Goal: Transaction & Acquisition: Purchase product/service

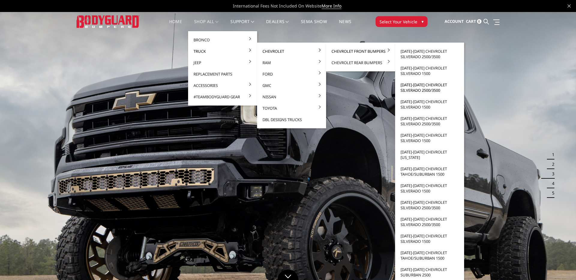
click at [419, 90] on link "[DATE]-[DATE] Chevrolet Silverado 2500/3500" at bounding box center [429, 87] width 64 height 17
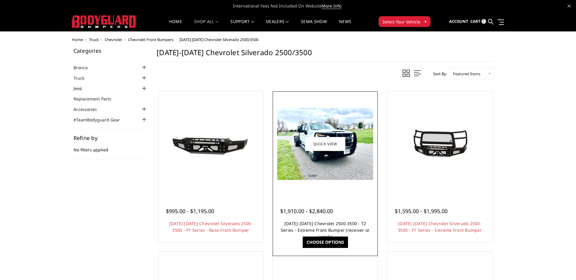
click at [316, 224] on link "2020-2023 Chevrolet 2500-3500 - T2 Series - Extreme Front Bumper (receiver or w…" at bounding box center [325, 230] width 89 height 19
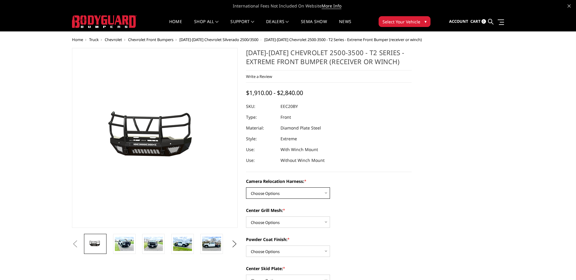
click at [275, 195] on select "Choose Options Without camera harness With camera harness" at bounding box center [288, 192] width 84 height 11
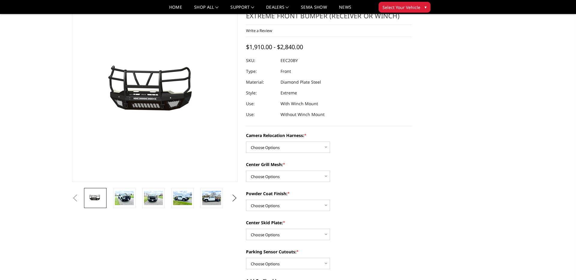
scroll to position [23, 0]
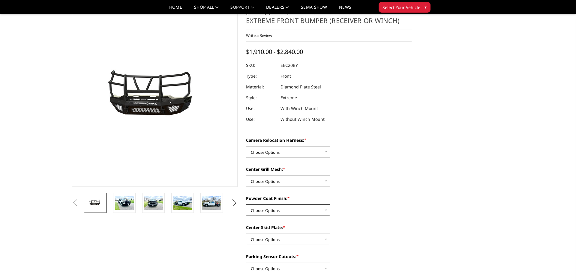
click at [276, 211] on select "Choose Options Textured Black Powder Coat Gloss Black Powder Coat Bare Metal" at bounding box center [288, 209] width 84 height 11
select select "3772"
click at [246, 204] on select "Choose Options Textured Black Powder Coat Gloss Black Powder Coat Bare Metal" at bounding box center [288, 209] width 84 height 11
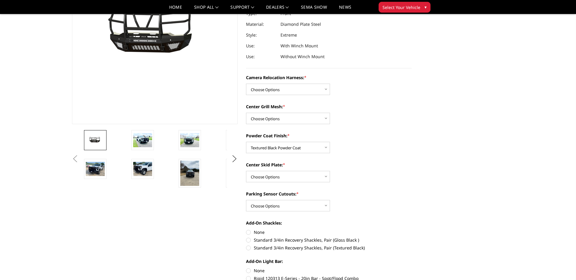
scroll to position [79, 0]
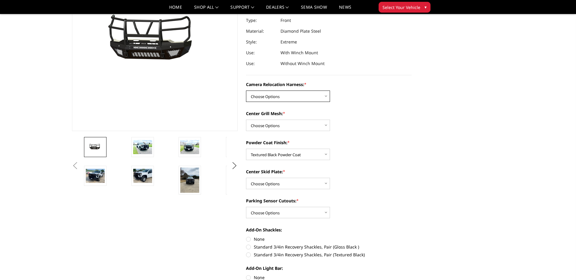
click at [284, 97] on select "Choose Options Without camera harness With camera harness" at bounding box center [288, 96] width 84 height 11
select select "3776"
click at [246, 91] on select "Choose Options Without camera harness With camera harness" at bounding box center [288, 96] width 84 height 11
click at [283, 122] on select "Choose Options Without expanded metal With expanded metal" at bounding box center [288, 125] width 84 height 11
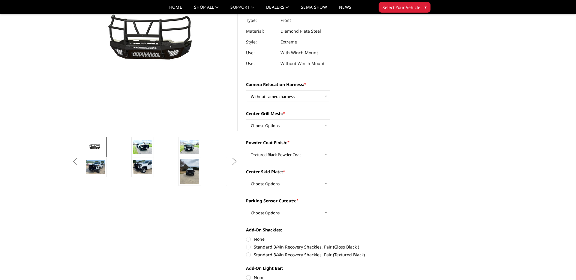
select select "3773"
click at [246, 120] on select "Choose Options Without expanded metal With expanded metal" at bounding box center [288, 125] width 84 height 11
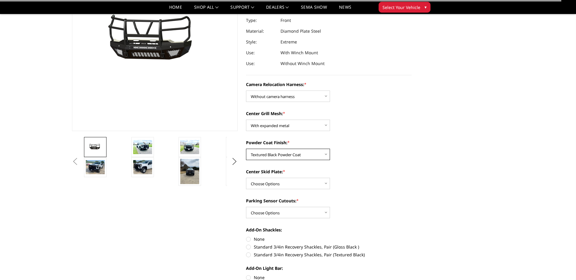
click at [286, 156] on select "Choose Options Textured Black Powder Coat Gloss Black Powder Coat Bare Metal" at bounding box center [288, 154] width 84 height 11
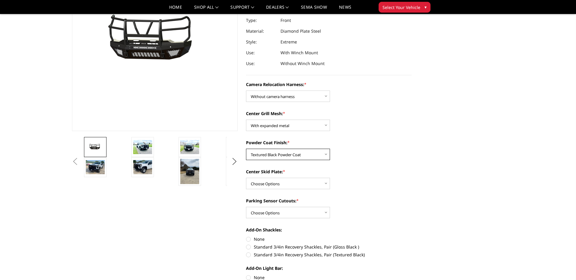
click at [246, 149] on select "Choose Options Textured Black Powder Coat Gloss Black Powder Coat Bare Metal" at bounding box center [288, 154] width 84 height 11
click at [281, 180] on select "Choose Options Winch Mount Skid Plate Standard Skid Plate (included) 2" Receive…" at bounding box center [288, 183] width 84 height 11
select select "3768"
click at [246, 178] on select "Choose Options Winch Mount Skid Plate Standard Skid Plate (included) 2" Receive…" at bounding box center [288, 183] width 84 height 11
click at [286, 214] on select "Choose Options Yes - With Parking Sensor Cutouts" at bounding box center [288, 212] width 84 height 11
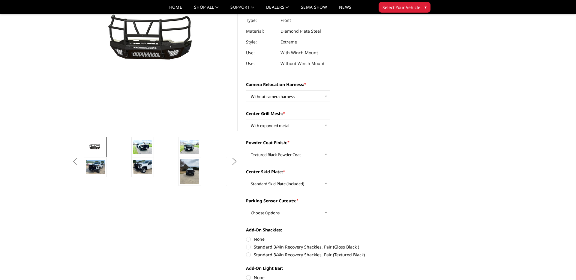
select select "3766"
click at [246, 207] on select "Choose Options Yes - With Parking Sensor Cutouts" at bounding box center [288, 212] width 84 height 11
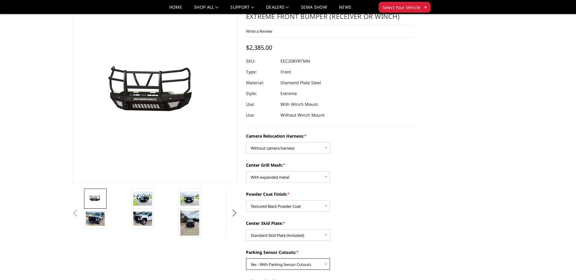
scroll to position [0, 0]
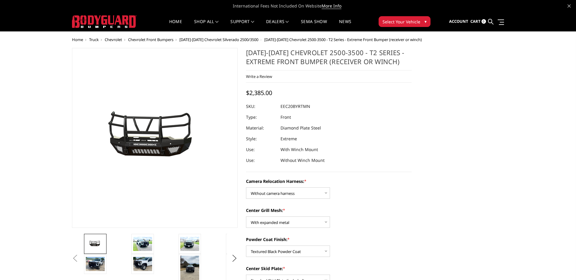
click at [297, 58] on h1 "2020-2023 Chevrolet 2500-3500 - T2 Series - Extreme Front Bumper (receiver or w…" at bounding box center [329, 59] width 166 height 22
drag, startPoint x: 246, startPoint y: 52, endPoint x: 414, endPoint y: 62, distance: 168.5
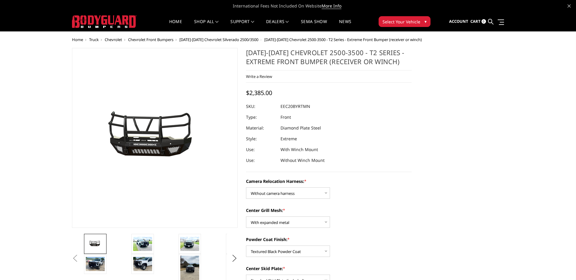
click at [414, 61] on section "2020-2023 Chevrolet 2500-3500 - T2 Series - Extreme Front Bumper (receiver or w…" at bounding box center [329, 285] width 174 height 474
click at [413, 62] on section "2020-2023 Chevrolet 2500-3500 - T2 Series - Extreme Front Bumper (receiver or w…" at bounding box center [329, 285] width 174 height 474
click at [386, 65] on h1 "2020-2023 Chevrolet 2500-3500 - T2 Series - Extreme Front Bumper (receiver or w…" at bounding box center [329, 59] width 166 height 22
drag, startPoint x: 331, startPoint y: 64, endPoint x: 299, endPoint y: 50, distance: 34.4
click at [299, 50] on h1 "[DATE]-[DATE] Chevrolet 2500-3500 - T2 Series - Extreme Front Bumper (receiver …" at bounding box center [329, 59] width 166 height 22
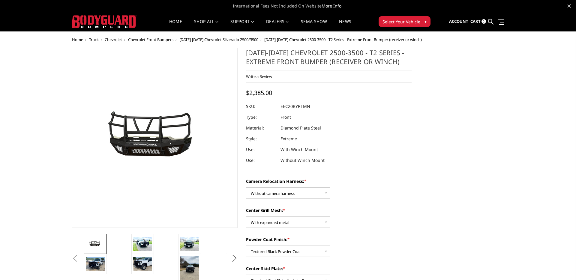
drag, startPoint x: 299, startPoint y: 51, endPoint x: 333, endPoint y: 64, distance: 36.9
click at [333, 65] on h1 "[DATE]-[DATE] Chevrolet 2500-3500 - T2 Series - Extreme Front Bumper (receiver …" at bounding box center [329, 59] width 166 height 22
click at [297, 62] on h1 "[DATE]-[DATE] Chevrolet 2500-3500 - T2 Series - Extreme Front Bumper (receiver …" at bounding box center [329, 59] width 166 height 22
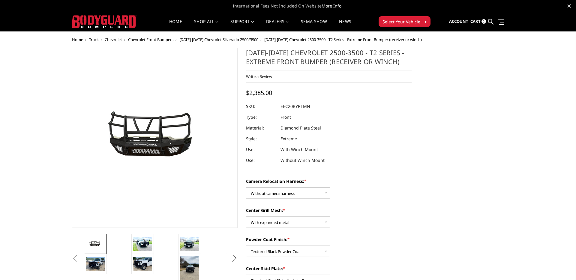
click at [304, 108] on dd "EEC20BYRTMN" at bounding box center [295, 106] width 30 height 11
click at [302, 105] on dd "EEC20BYRTMN" at bounding box center [295, 106] width 30 height 11
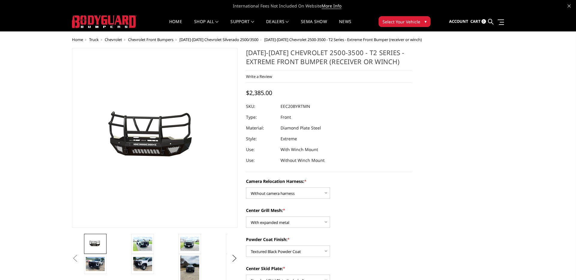
drag, startPoint x: 281, startPoint y: 106, endPoint x: 322, endPoint y: 106, distance: 41.7
click at [322, 106] on dl "SKU: EEC20BYRTMN UPC: Type: Front Material: Diamond Plate Steel Style: Extreme …" at bounding box center [329, 133] width 166 height 65
click at [264, 224] on select "Choose Options Without expanded metal With expanded metal" at bounding box center [288, 221] width 84 height 11
click at [246, 216] on select "Choose Options Without expanded metal With expanded metal" at bounding box center [288, 221] width 84 height 11
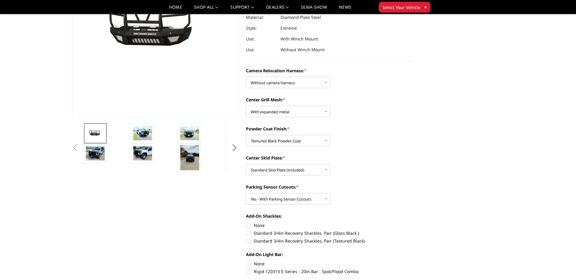
scroll to position [107, 0]
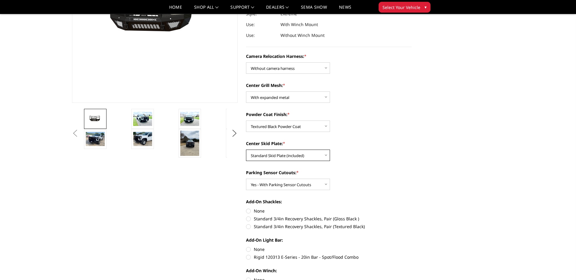
click at [297, 157] on select "Choose Options Winch Mount Skid Plate Standard Skid Plate (included) 2" Receive…" at bounding box center [288, 155] width 84 height 11
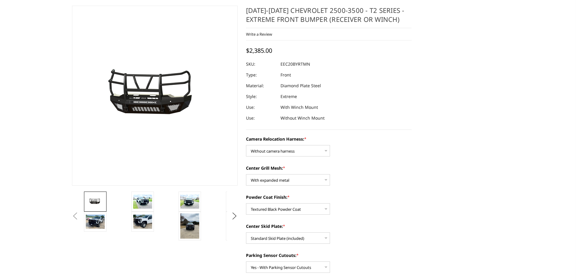
scroll to position [0, 0]
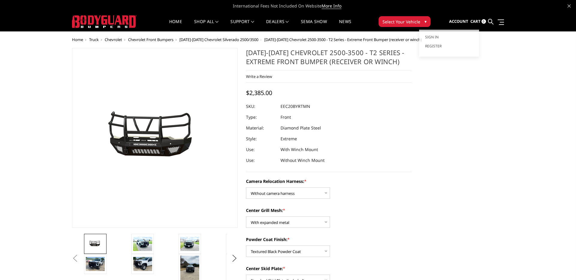
click at [458, 21] on span "Account" at bounding box center [458, 21] width 19 height 5
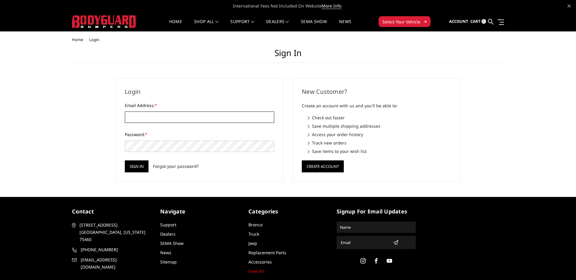
type input "info@tridentatx.com"
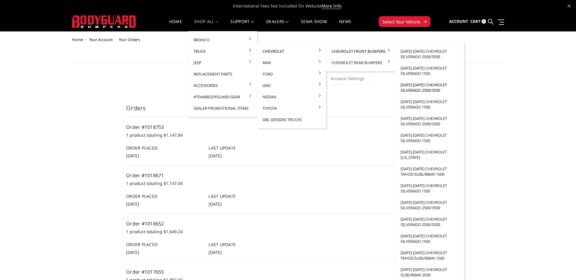
click at [428, 89] on link "[DATE]-[DATE] Chevrolet Silverado 2500/3500" at bounding box center [429, 87] width 64 height 17
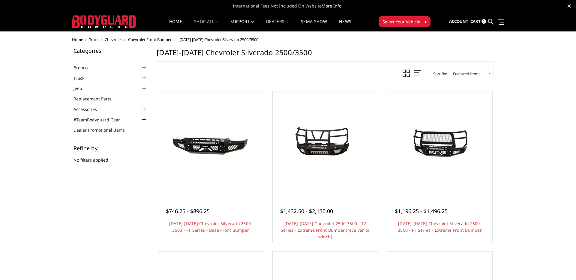
scroll to position [4, 0]
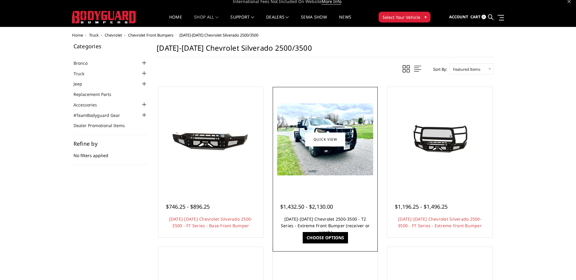
click at [329, 218] on link "[DATE]-[DATE] Chevrolet 2500-3500 - T2 Series - Extreme Front Bumper (receiver …" at bounding box center [325, 225] width 89 height 19
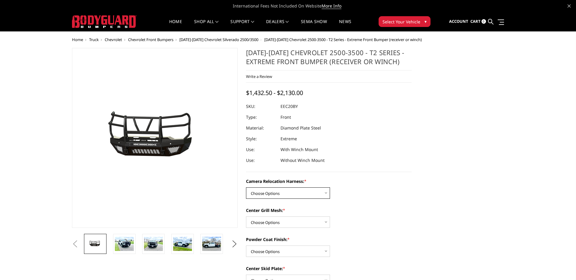
click at [318, 192] on select "Choose Options Without camera harness With camera harness" at bounding box center [288, 192] width 84 height 11
select select "3776"
click at [246, 187] on select "Choose Options Without camera harness With camera harness" at bounding box center [288, 192] width 84 height 11
click at [301, 221] on select "Choose Options Without expanded metal With expanded metal" at bounding box center [288, 221] width 84 height 11
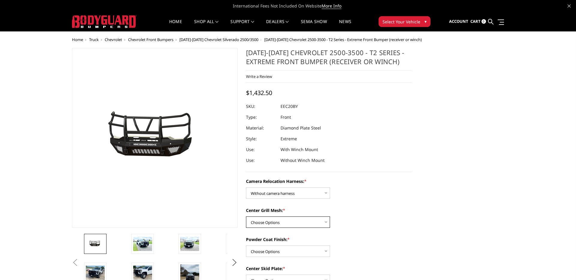
select select "3773"
click at [246, 216] on select "Choose Options Without expanded metal With expanded metal" at bounding box center [288, 221] width 84 height 11
click at [293, 247] on select "Choose Options Textured Black Powder Coat Gloss Black Powder Coat Bare Metal" at bounding box center [288, 251] width 84 height 11
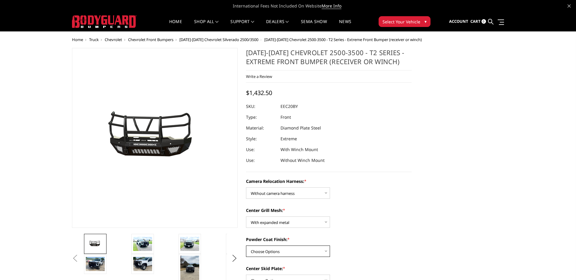
select select "3772"
click at [246, 246] on select "Choose Options Textured Black Powder Coat Gloss Black Powder Coat Bare Metal" at bounding box center [288, 251] width 84 height 11
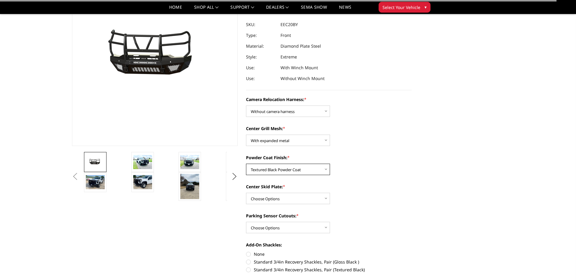
scroll to position [78, 0]
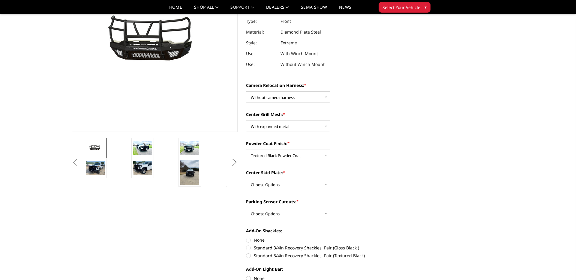
click at [303, 186] on select "Choose Options Winch Mount Skid Plate Standard Skid Plate (included) 2" Receive…" at bounding box center [288, 184] width 84 height 11
select select "3768"
click at [246, 179] on select "Choose Options Winch Mount Skid Plate Standard Skid Plate (included) 2" Receive…" at bounding box center [288, 184] width 84 height 11
click at [294, 214] on select "Choose Options Yes - With Parking Sensor Cutouts" at bounding box center [288, 213] width 84 height 11
select select "3766"
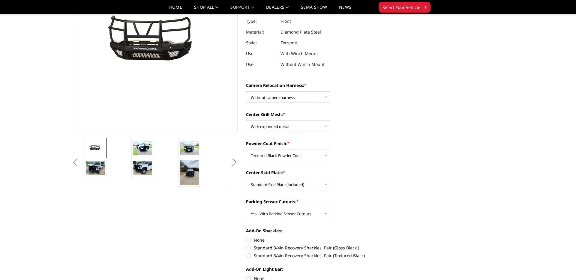
click at [246, 208] on select "Choose Options Yes - With Parking Sensor Cutouts" at bounding box center [288, 213] width 84 height 11
click at [251, 240] on label "None" at bounding box center [329, 240] width 166 height 6
click at [246, 237] on input "None" at bounding box center [246, 237] width 0 height 0
radio input "true"
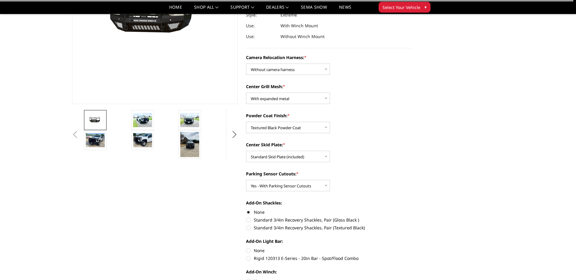
scroll to position [110, 0]
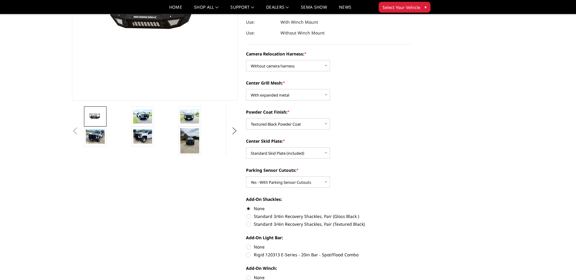
click at [257, 248] on label "None" at bounding box center [329, 247] width 166 height 6
click at [246, 244] on input "None" at bounding box center [246, 244] width 0 height 0
radio input "true"
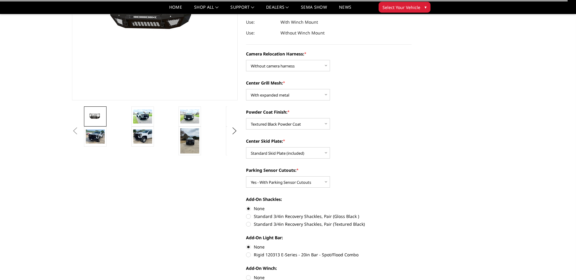
click at [250, 278] on label "None" at bounding box center [329, 277] width 166 height 6
click at [246, 275] on input "None" at bounding box center [246, 274] width 0 height 0
radio input "true"
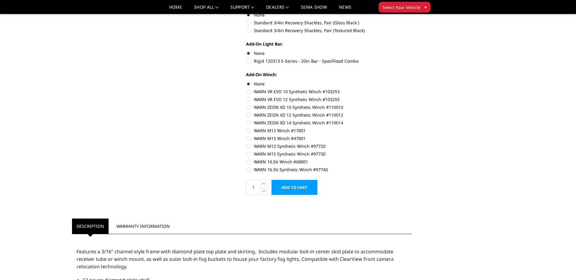
scroll to position [306, 0]
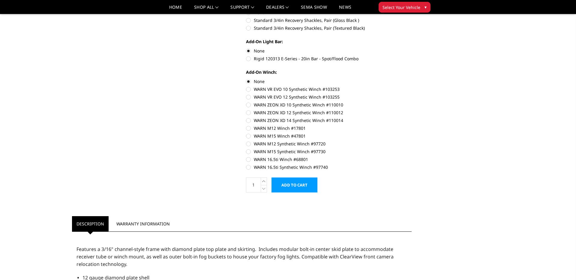
click at [308, 185] on input "Add to Cart" at bounding box center [294, 184] width 46 height 15
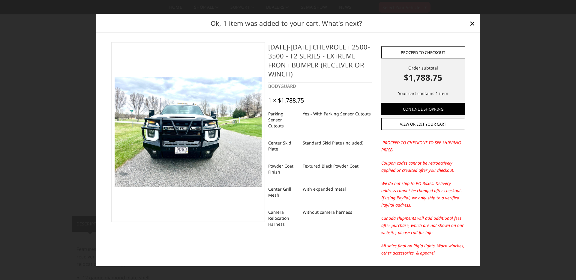
click at [429, 51] on link "Proceed to checkout" at bounding box center [423, 52] width 84 height 12
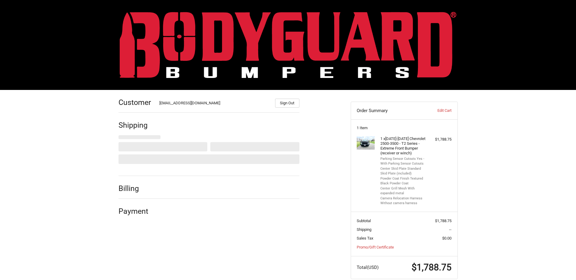
scroll to position [11, 0]
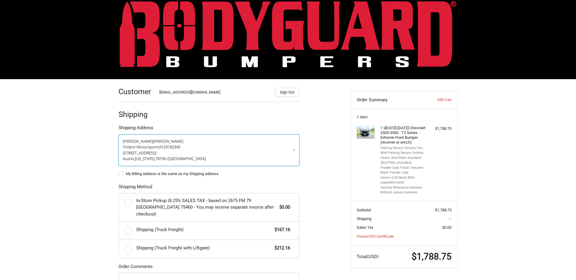
click at [153, 153] on span "[STREET_ADDRESS]" at bounding box center [140, 152] width 34 height 5
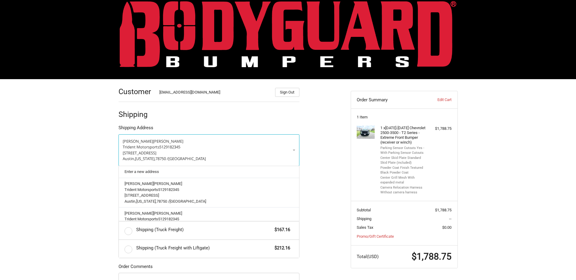
click at [58, 151] on div "Customer [EMAIL_ADDRESS][DOMAIN_NAME] Sign Out Shipping Shipping Address [PERSO…" at bounding box center [288, 222] width 576 height 287
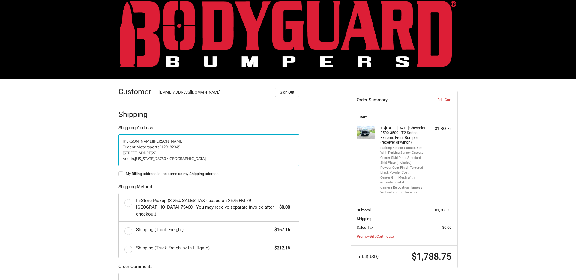
scroll to position [0, 0]
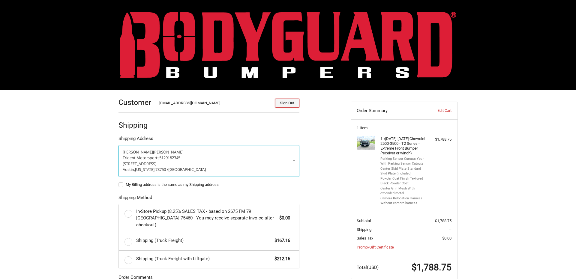
click at [283, 103] on button "Sign Out" at bounding box center [287, 103] width 24 height 9
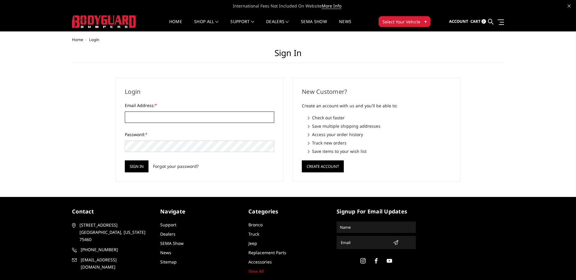
type input "[EMAIL_ADDRESS][DOMAIN_NAME]"
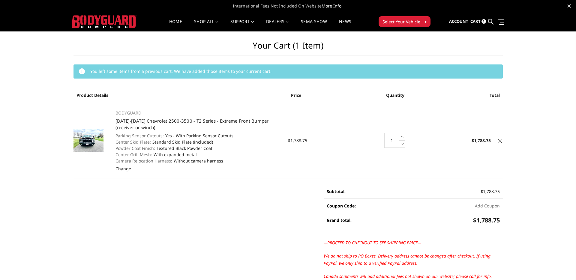
click at [500, 141] on icon at bounding box center [499, 141] width 4 height 4
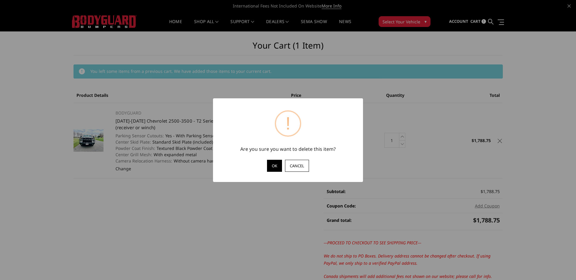
click at [500, 141] on div "? ! i Are you sure you want to delete this item? OK Cancel ×" at bounding box center [288, 140] width 576 height 280
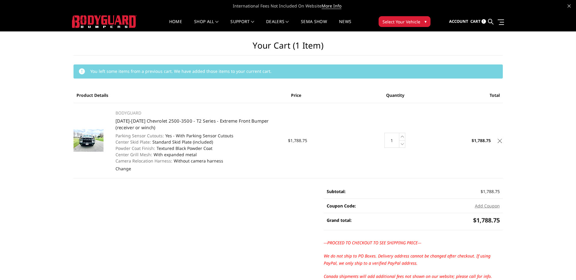
click at [500, 141] on icon at bounding box center [499, 141] width 4 height 4
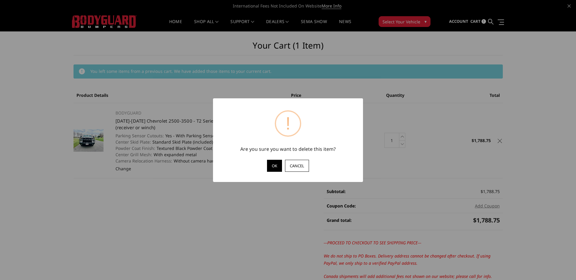
click at [274, 166] on button "OK" at bounding box center [274, 166] width 15 height 12
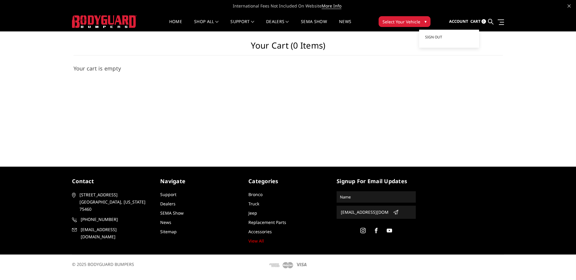
click at [461, 22] on span "Account" at bounding box center [458, 21] width 19 height 5
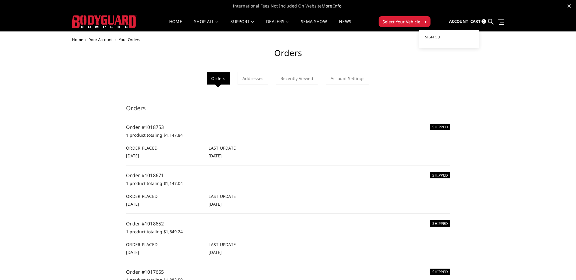
click at [433, 36] on span "Sign out" at bounding box center [433, 36] width 17 height 5
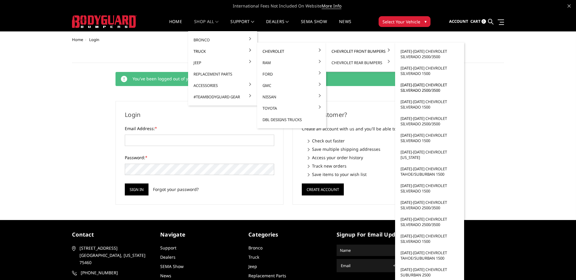
click at [431, 91] on link "[DATE]-[DATE] Chevrolet Silverado 2500/3500" at bounding box center [429, 87] width 64 height 17
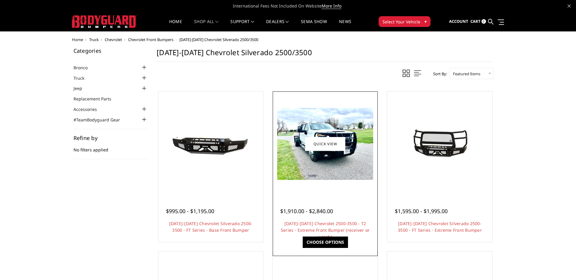
click at [326, 125] on img at bounding box center [325, 144] width 96 height 72
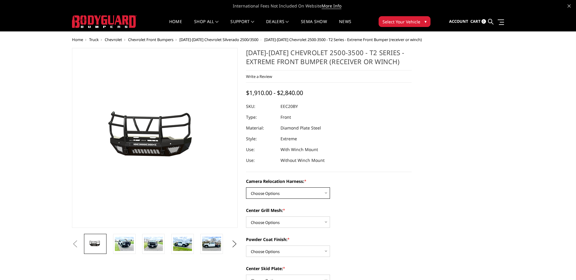
click at [303, 189] on select "Choose Options Without camera harness With camera harness" at bounding box center [288, 192] width 84 height 11
select select "3776"
click at [246, 187] on select "Choose Options Without camera harness With camera harness" at bounding box center [288, 192] width 84 height 11
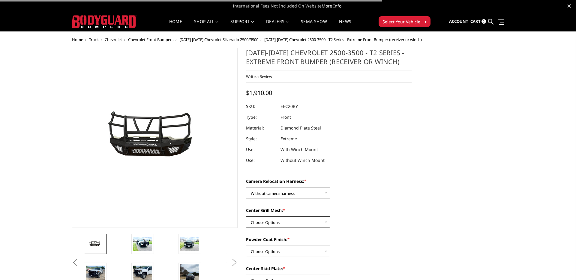
click at [284, 219] on select "Choose Options Without expanded metal With expanded metal" at bounding box center [288, 221] width 84 height 11
select select "3773"
click at [246, 216] on select "Choose Options Without expanded metal With expanded metal" at bounding box center [288, 221] width 84 height 11
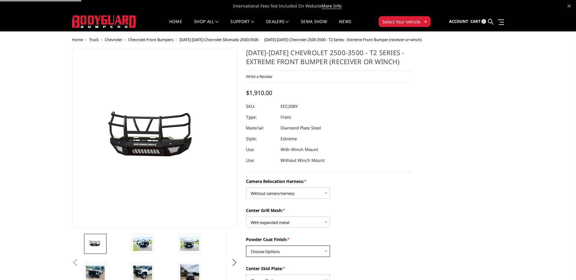
click at [279, 247] on select "Choose Options Textured Black Powder Coat Gloss Black Powder Coat Bare Metal" at bounding box center [288, 251] width 84 height 11
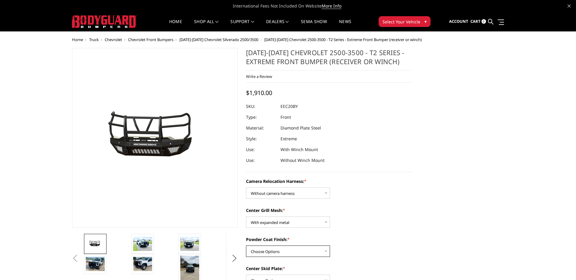
select select "3772"
click at [246, 246] on select "Choose Options Textured Black Powder Coat Gloss Black Powder Coat Bare Metal" at bounding box center [288, 251] width 84 height 11
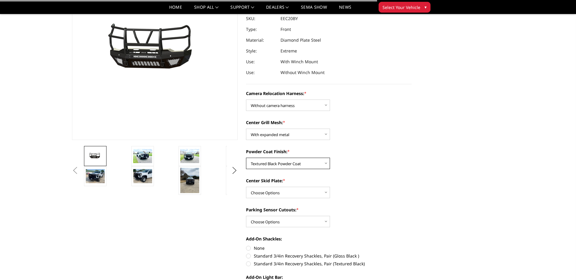
scroll to position [82, 0]
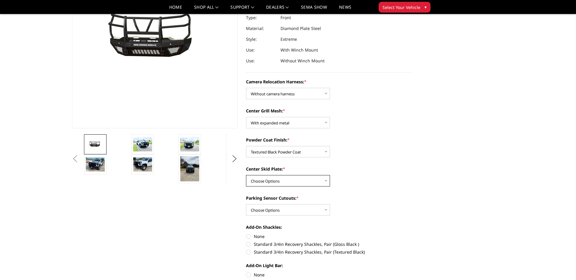
click at [296, 182] on select "Choose Options Winch Mount Skid Plate Standard Skid Plate (included) 2" Receive…" at bounding box center [288, 180] width 84 height 11
select select "3768"
click at [246, 175] on select "Choose Options Winch Mount Skid Plate Standard Skid Plate (included) 2" Receive…" at bounding box center [288, 180] width 84 height 11
click at [284, 212] on select "Choose Options Yes - With Parking Sensor Cutouts" at bounding box center [288, 209] width 84 height 11
select select "3766"
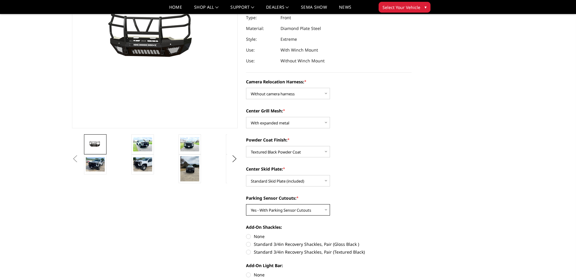
click at [246, 204] on select "Choose Options Yes - With Parking Sensor Cutouts" at bounding box center [288, 209] width 84 height 11
click at [257, 236] on label "None" at bounding box center [329, 236] width 166 height 6
click at [246, 234] on input "None" at bounding box center [246, 233] width 0 height 0
radio input "true"
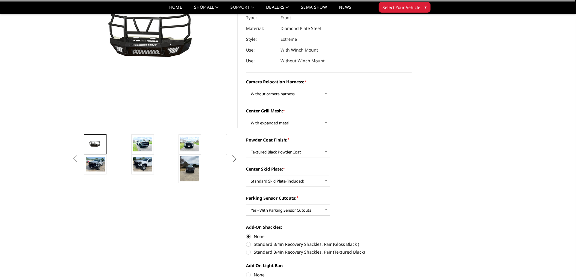
click at [252, 274] on label "None" at bounding box center [329, 275] width 166 height 6
click at [246, 272] on input "None" at bounding box center [246, 272] width 0 height 0
radio input "true"
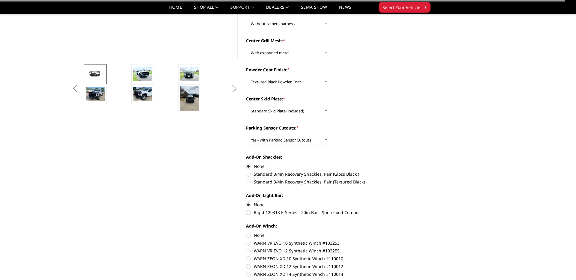
scroll to position [163, 0]
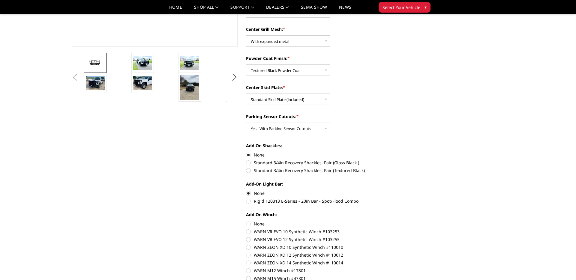
click at [261, 223] on label "None" at bounding box center [329, 224] width 166 height 6
click at [246, 221] on input "None" at bounding box center [246, 221] width 0 height 0
radio input "true"
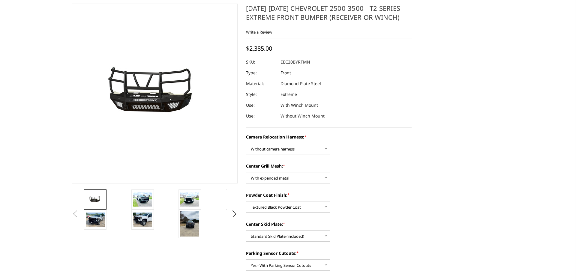
scroll to position [0, 0]
